Goal: Information Seeking & Learning: Find specific fact

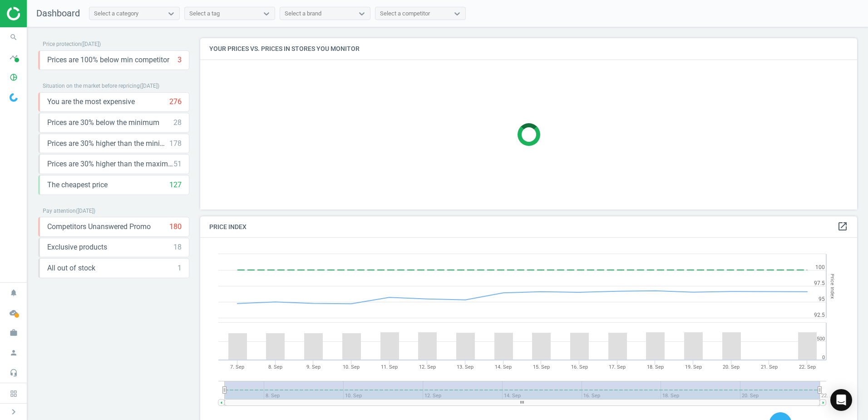
scroll to position [223, 664]
click at [11, 80] on icon "pie_chart_outlined" at bounding box center [13, 77] width 17 height 17
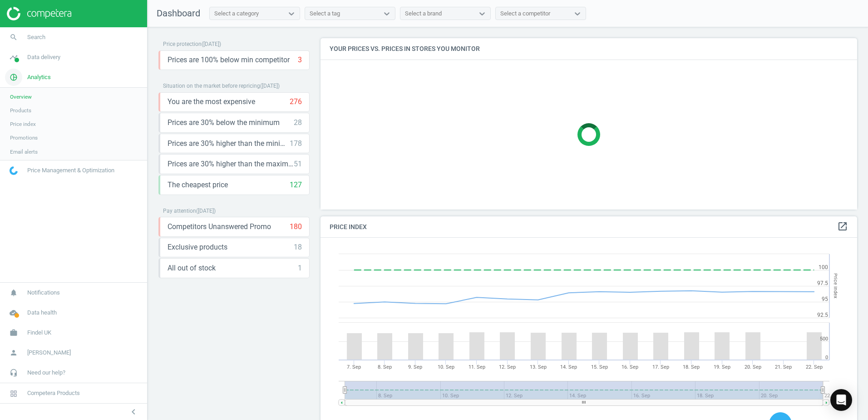
scroll to position [223, 544]
click at [23, 110] on span "Products" at bounding box center [20, 110] width 21 height 7
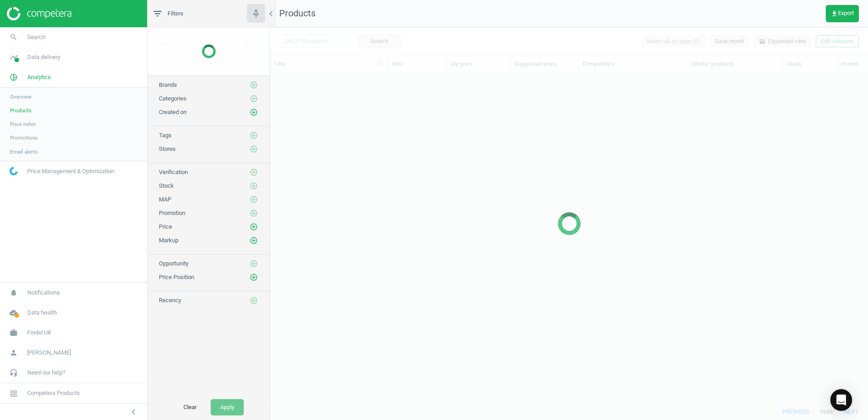
scroll to position [316, 591]
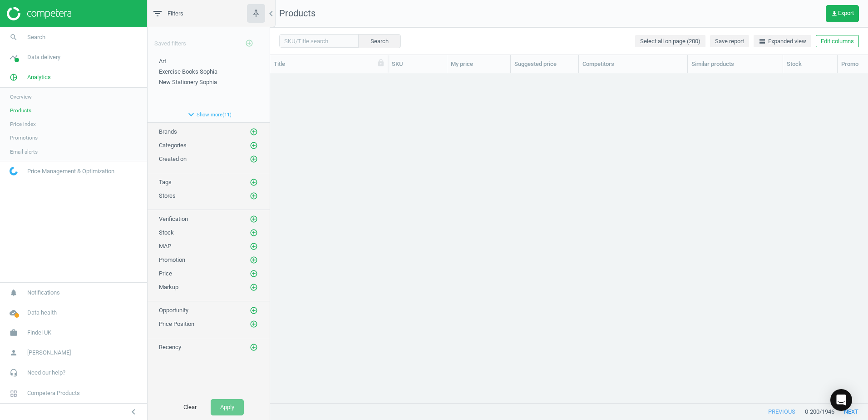
click at [23, 97] on span "Overview" at bounding box center [21, 96] width 22 height 7
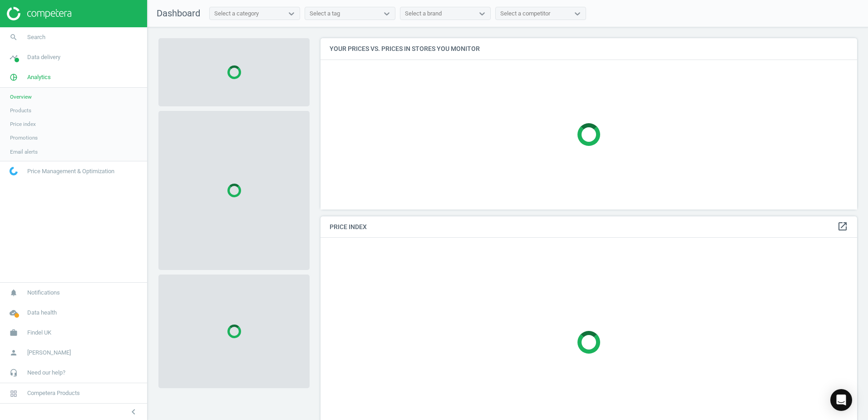
scroll to position [223, 544]
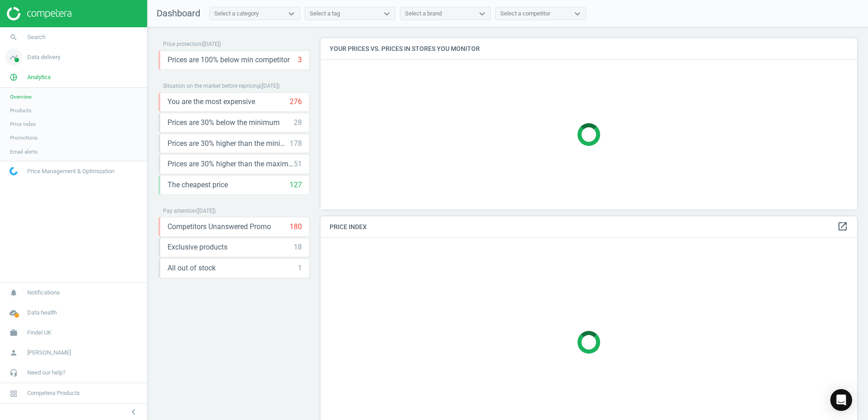
click at [20, 57] on icon "timeline" at bounding box center [13, 57] width 17 height 17
click at [21, 104] on span "Matches" at bounding box center [20, 103] width 20 height 7
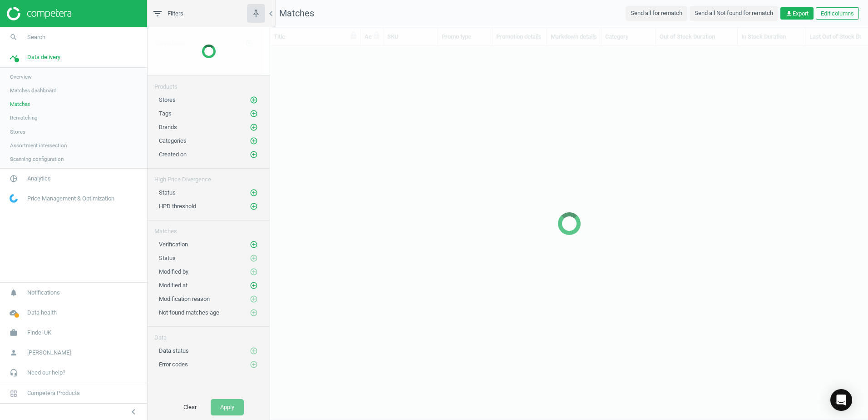
scroll to position [343, 591]
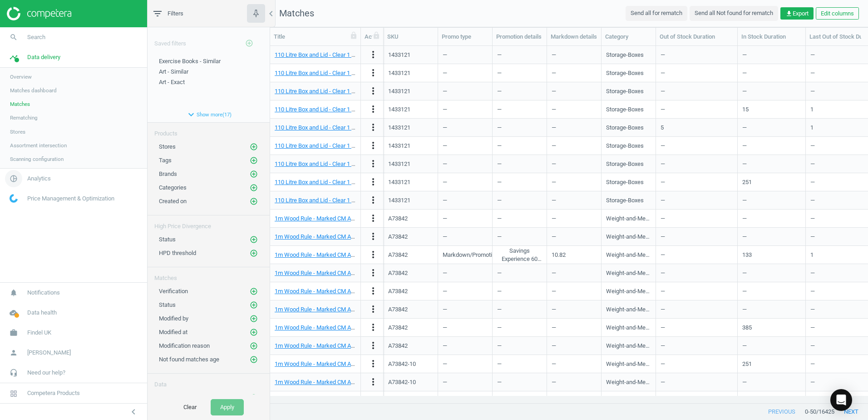
click at [15, 179] on icon "pie_chart_outlined" at bounding box center [13, 178] width 17 height 17
click at [25, 113] on span "Products" at bounding box center [20, 110] width 21 height 7
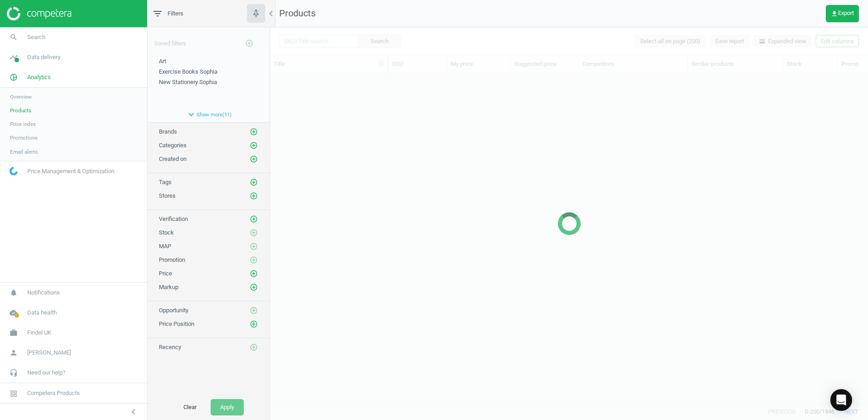
scroll to position [316, 591]
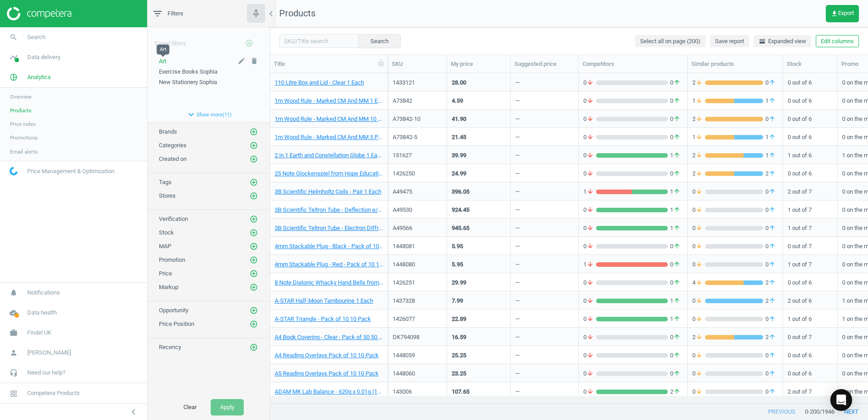
click at [164, 58] on span "Art" at bounding box center [162, 61] width 7 height 7
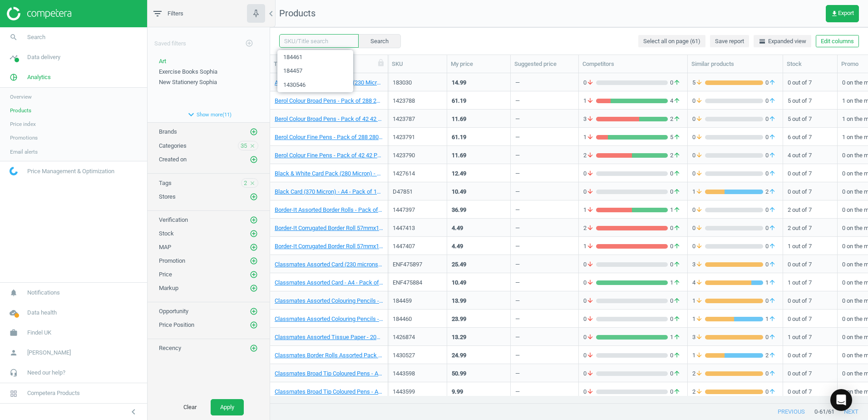
click at [308, 42] on input "text" at bounding box center [318, 41] width 79 height 14
paste input "1430546"
type input "1430546"
click at [373, 41] on button "Search" at bounding box center [379, 41] width 43 height 14
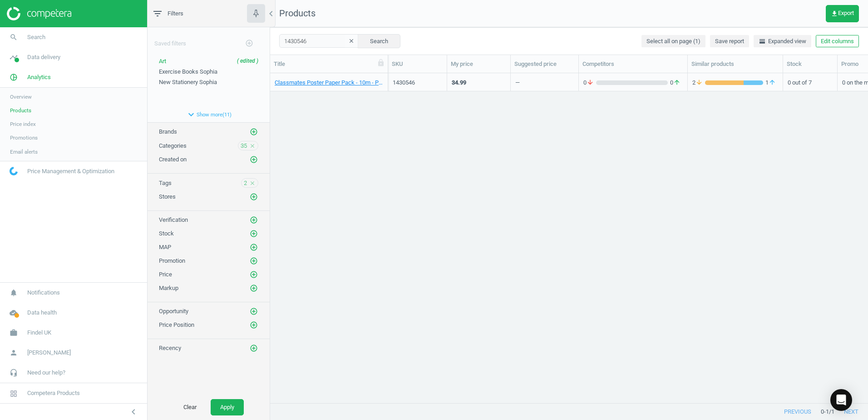
click at [386, 77] on div "Classmates Poster Paper Pack - 10m - Pack of 10 10 Pack" at bounding box center [329, 82] width 118 height 18
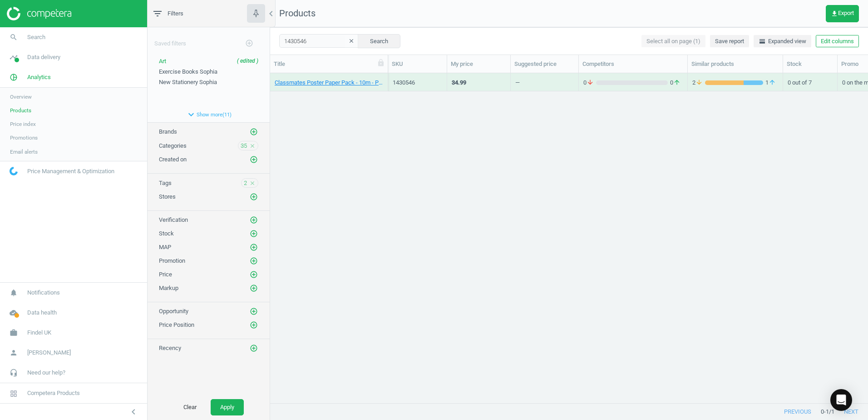
click at [386, 77] on div "Classmates Poster Paper Pack - 10m - Pack of 10 10 Pack" at bounding box center [329, 82] width 118 height 18
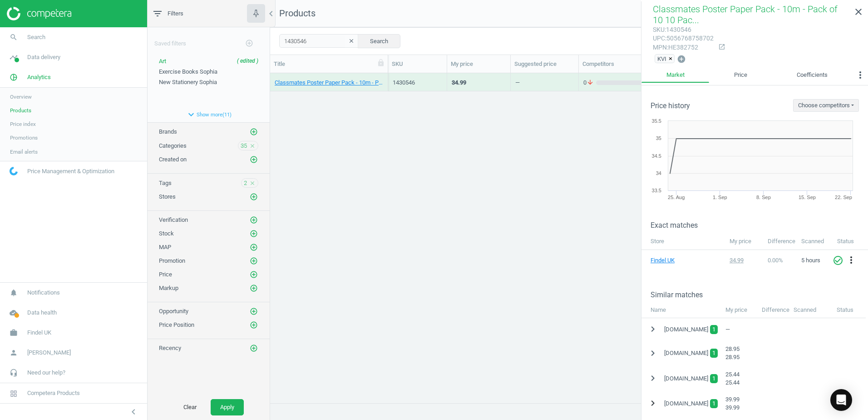
click at [650, 403] on icon "chevron_right" at bounding box center [653, 402] width 11 height 11
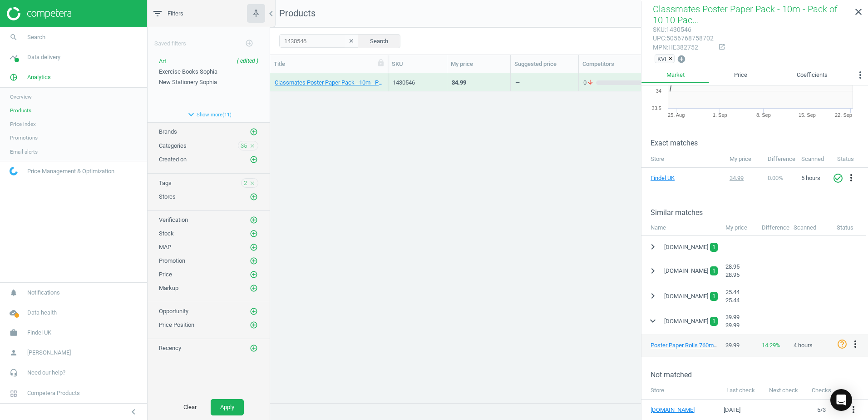
scroll to position [91, 0]
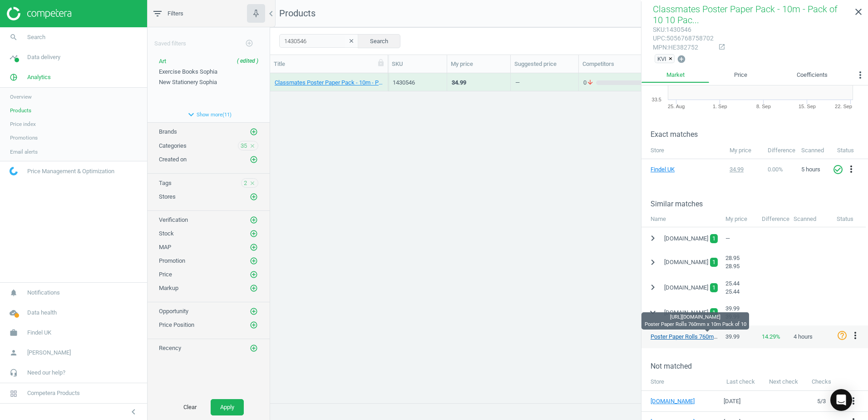
click at [701, 337] on link "Poster Paper Rolls 760mm x 10m Pack of 10" at bounding box center [708, 336] width 114 height 7
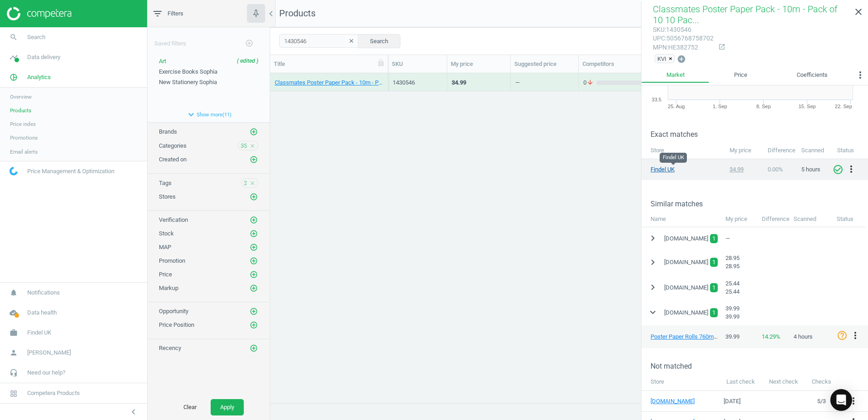
click at [663, 167] on link "Findel UK" at bounding box center [673, 169] width 45 height 8
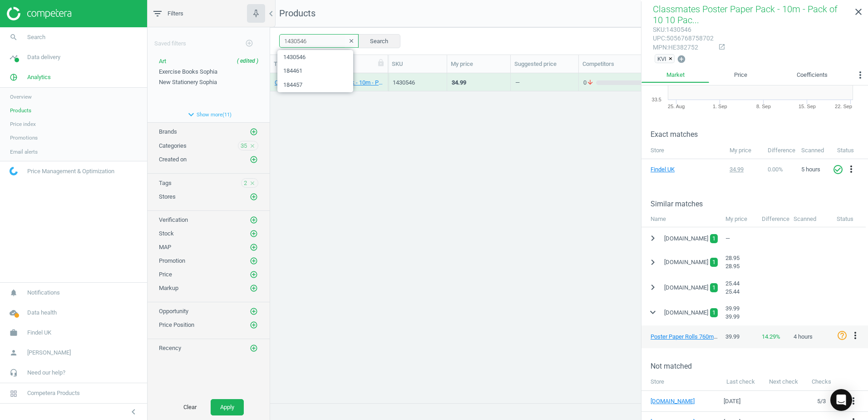
drag, startPoint x: 320, startPoint y: 45, endPoint x: 270, endPoint y: 45, distance: 49.5
click at [270, 45] on div "1430546 clear Search Select all on page (1) Save report horizontal_split Expand…" at bounding box center [569, 40] width 598 height 27
paste input "23787"
click at [375, 40] on button "Search" at bounding box center [379, 41] width 43 height 14
click at [386, 77] on div "Berol Colour Broad Pens - Pack of 42 42 Pack" at bounding box center [329, 82] width 118 height 18
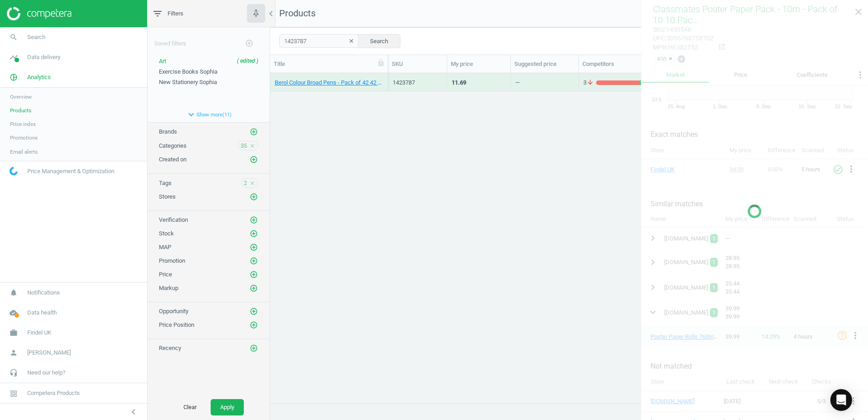
click at [386, 77] on div "Berol Colour Broad Pens - Pack of 42 42 Pack" at bounding box center [329, 82] width 118 height 18
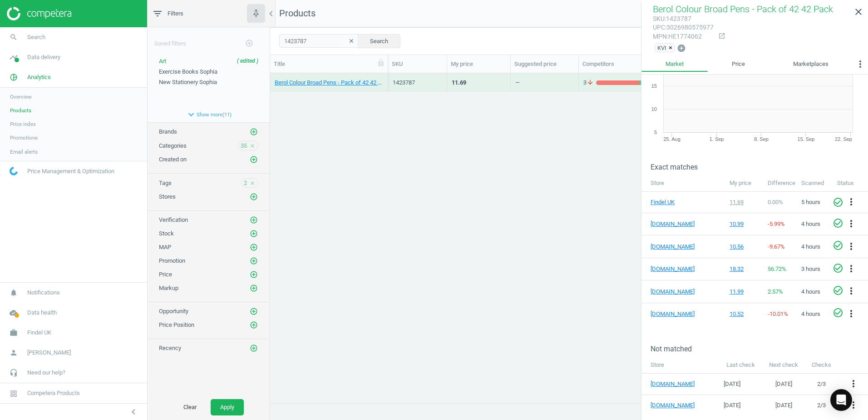
scroll to position [43, 0]
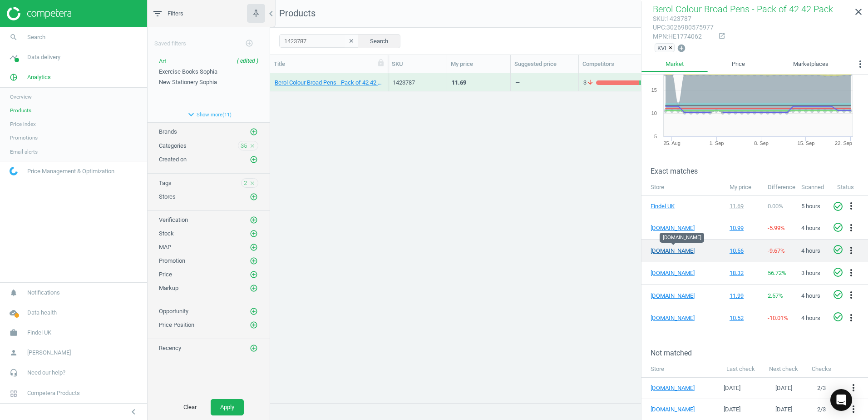
click at [664, 251] on link "[DOMAIN_NAME]" at bounding box center [673, 251] width 45 height 8
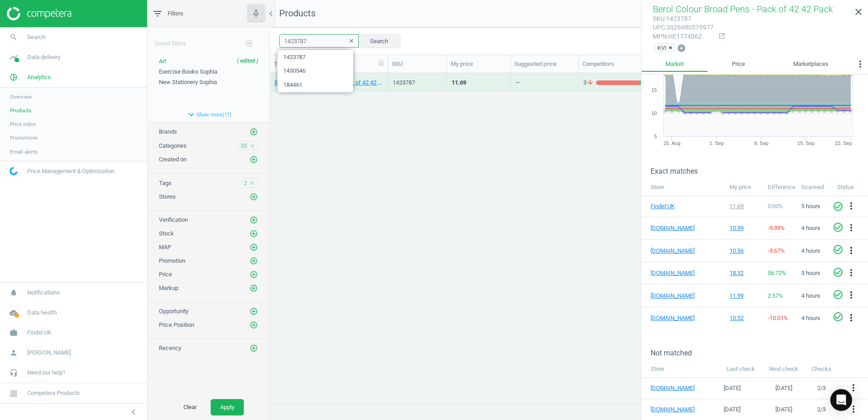
drag, startPoint x: 312, startPoint y: 43, endPoint x: 272, endPoint y: 43, distance: 40.0
click at [272, 43] on div "1423787 clear Search Select all on page (1) Save report horizontal_split Expand…" at bounding box center [569, 40] width 598 height 27
paste input "8"
click at [389, 38] on button "Search" at bounding box center [379, 41] width 43 height 14
click at [384, 76] on div "Berol Colour Broad Pens - Pack of 288 280 Pack" at bounding box center [329, 82] width 118 height 18
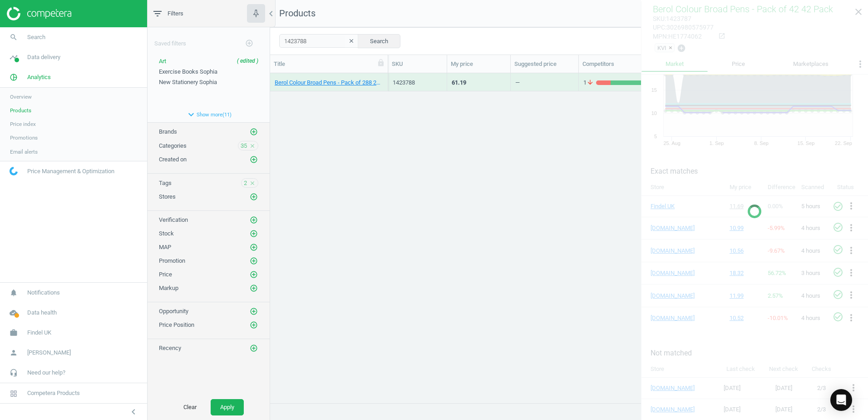
click at [384, 76] on div "Berol Colour Broad Pens - Pack of 288 280 Pack" at bounding box center [329, 82] width 118 height 18
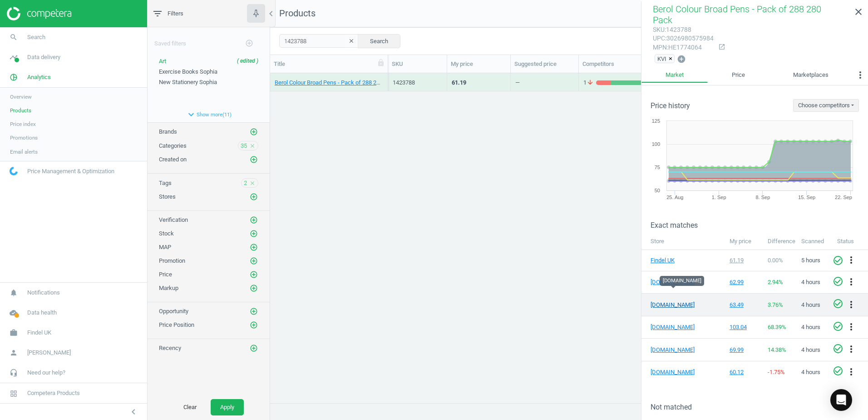
click at [664, 301] on link "[DOMAIN_NAME]" at bounding box center [673, 305] width 45 height 8
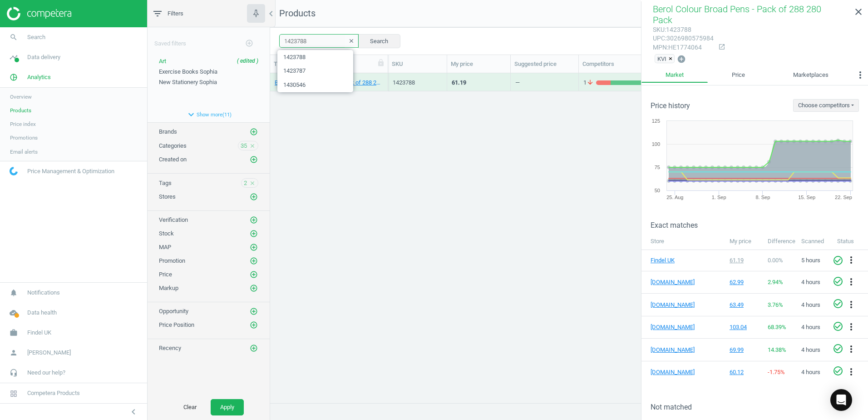
drag, startPoint x: 324, startPoint y: 40, endPoint x: 264, endPoint y: 38, distance: 60.5
click at [264, 38] on div "filter_list Filters chevron_left Saved filters add_circle_outline Art ( edited …" at bounding box center [508, 210] width 721 height 420
paste input "90"
click at [392, 41] on button "Search" at bounding box center [379, 41] width 43 height 14
click at [385, 76] on div "Berol Colour Fine Pens - Pack of 42 42 Pack" at bounding box center [329, 82] width 118 height 18
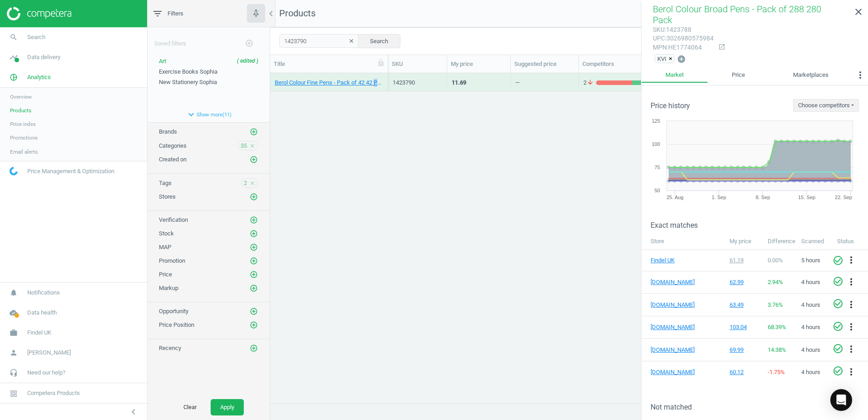
click at [385, 76] on div "Berol Colour Fine Pens - Pack of 42 42 Pack" at bounding box center [329, 82] width 118 height 18
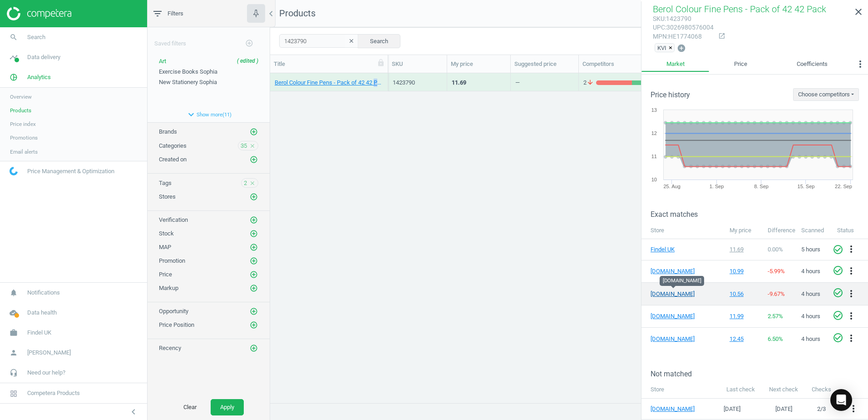
click at [673, 294] on link "[DOMAIN_NAME]" at bounding box center [673, 294] width 45 height 8
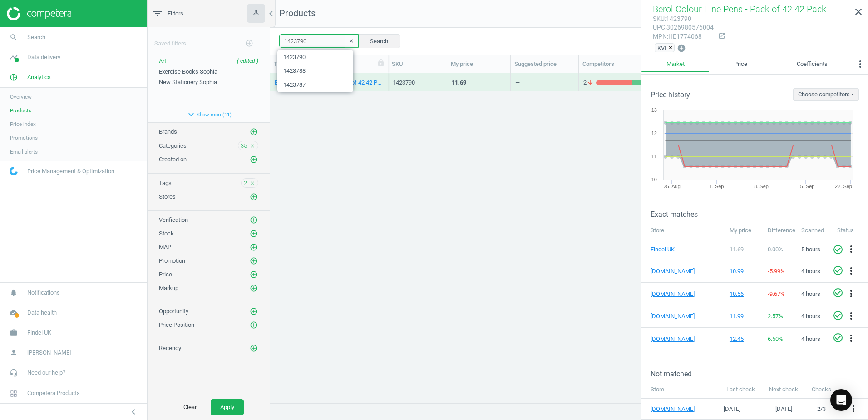
drag, startPoint x: 317, startPoint y: 43, endPoint x: 281, endPoint y: 37, distance: 36.8
click at [281, 37] on input "1423790" at bounding box center [318, 41] width 79 height 14
paste input "1"
click at [387, 39] on button "Search" at bounding box center [379, 41] width 43 height 14
click at [384, 76] on div "Berol Colour Fine Pens - Pack of 288 280 Pack" at bounding box center [329, 82] width 118 height 18
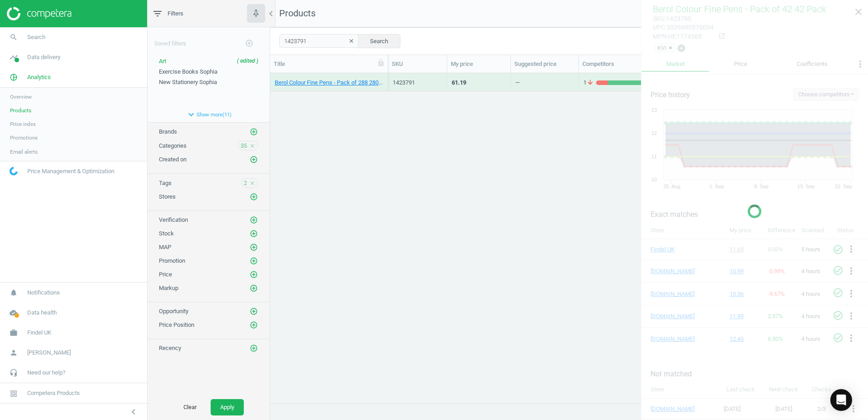
click at [385, 76] on div "Berol Colour Fine Pens - Pack of 288 280 Pack" at bounding box center [329, 82] width 118 height 18
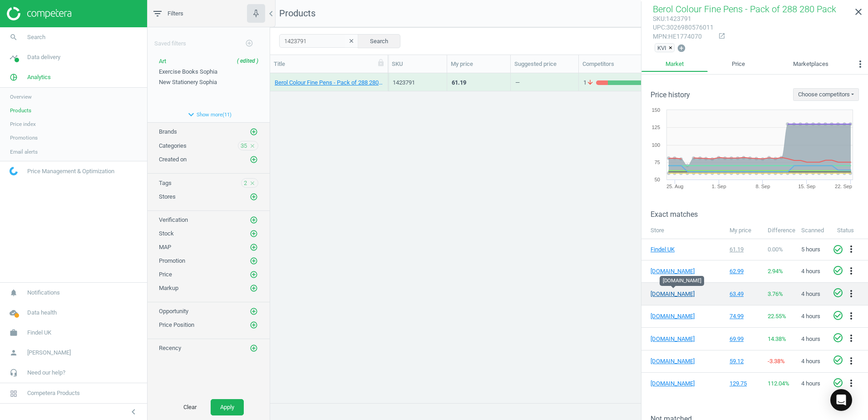
click at [661, 292] on link "[DOMAIN_NAME]" at bounding box center [673, 294] width 45 height 8
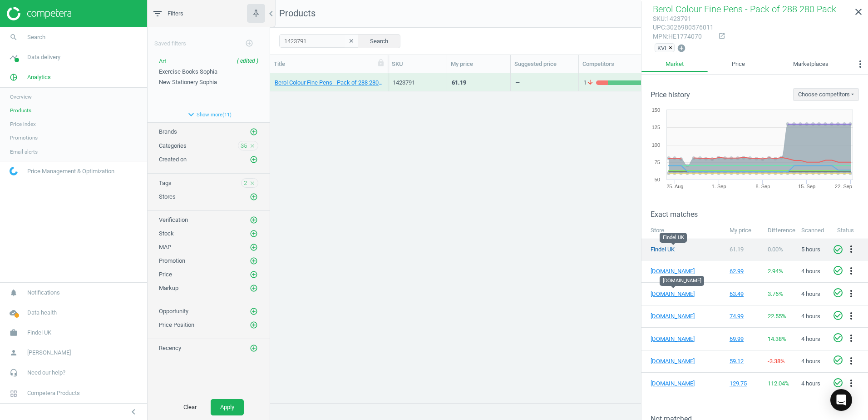
click at [663, 249] on link "Findel UK" at bounding box center [673, 249] width 45 height 8
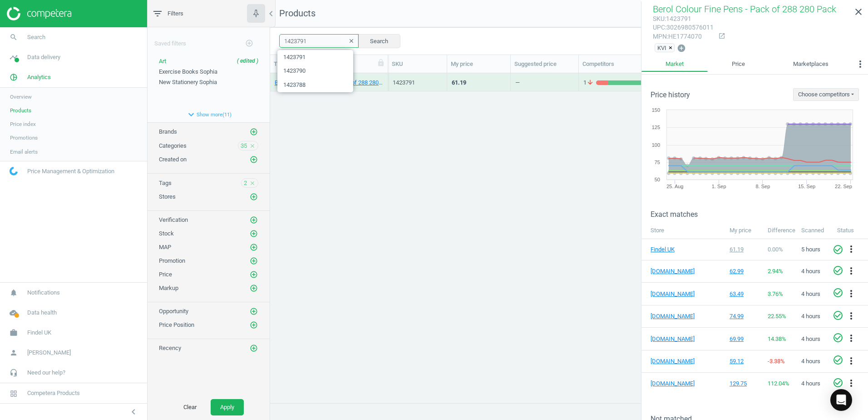
drag, startPoint x: 294, startPoint y: 41, endPoint x: 271, endPoint y: 40, distance: 22.7
click at [271, 40] on div "1423791 clear Search Select all on page (1) Save report horizontal_split Expand…" at bounding box center [569, 40] width 598 height 27
paste input "87"
type input "1423787"
click at [371, 39] on button "Search" at bounding box center [379, 41] width 43 height 14
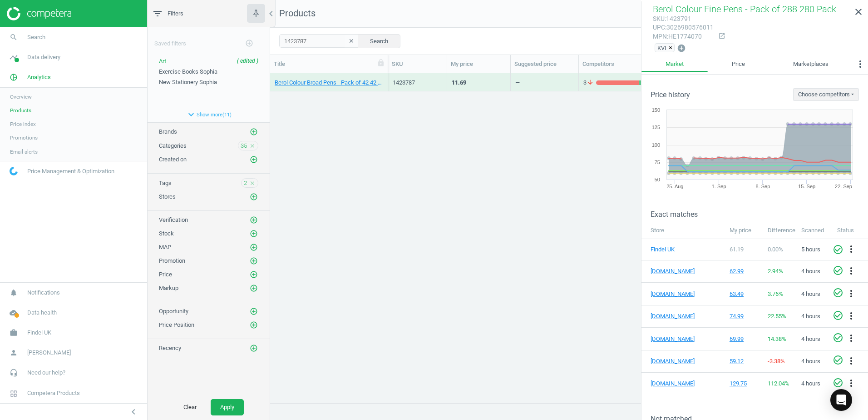
click at [384, 78] on div "Berol Colour Broad Pens - Pack of 42 42 Pack" at bounding box center [329, 82] width 118 height 18
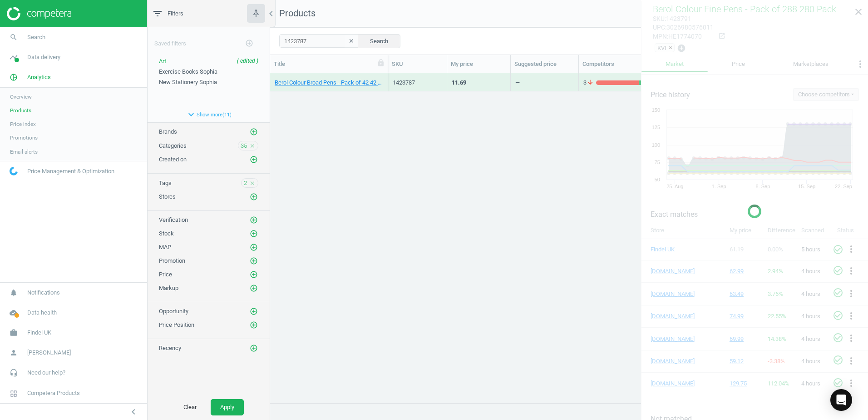
click at [384, 78] on div "Berol Colour Broad Pens - Pack of 42 42 Pack" at bounding box center [329, 82] width 118 height 18
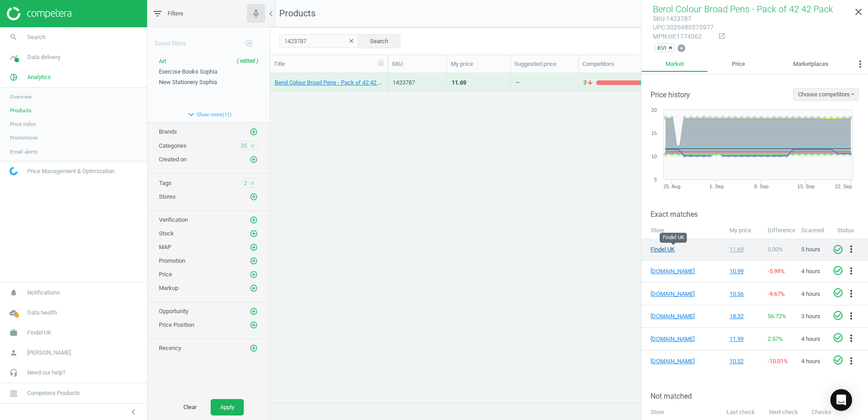
click at [664, 247] on link "Findel UK" at bounding box center [673, 249] width 45 height 8
